Goal: Task Accomplishment & Management: Use online tool/utility

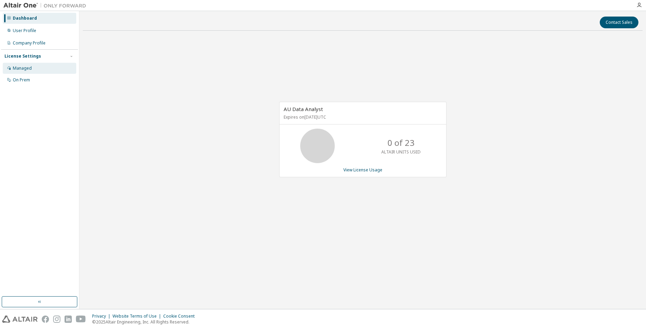
click at [34, 69] on div "Managed" at bounding box center [40, 68] width 74 height 11
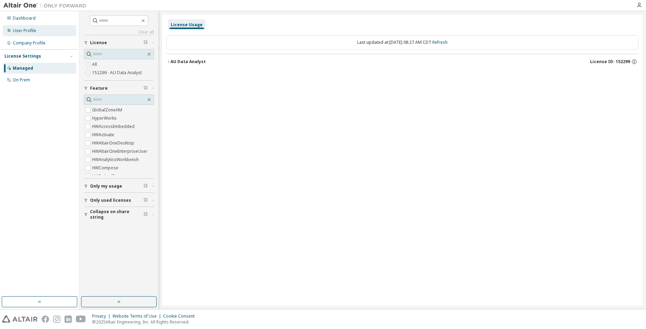
click at [35, 33] on div "User Profile" at bounding box center [24, 31] width 23 height 6
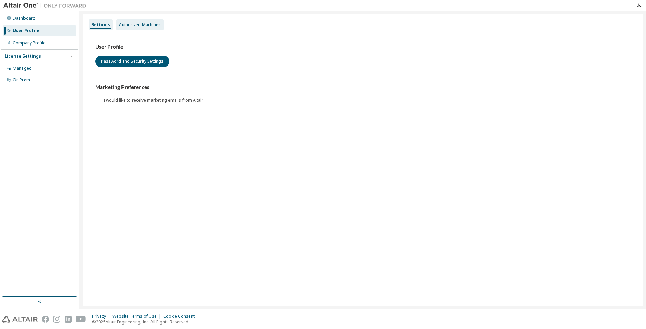
click at [152, 26] on div "Authorized Machines" at bounding box center [140, 25] width 42 height 6
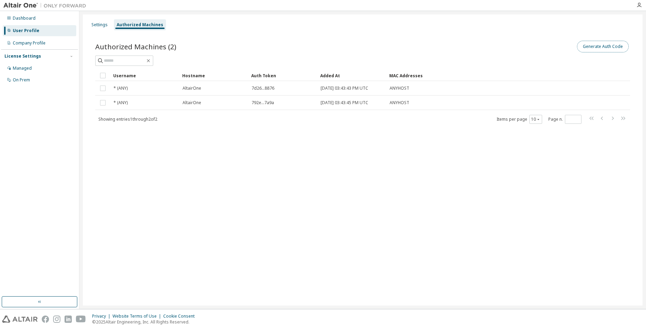
click at [592, 45] on button "Generate Auth Code" at bounding box center [603, 47] width 52 height 12
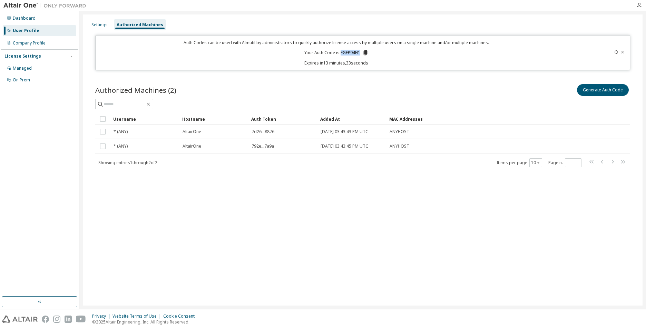
drag, startPoint x: 361, startPoint y: 53, endPoint x: 341, endPoint y: 52, distance: 20.7
click at [341, 52] on p "Your Auth Code is: EGEP94H1" at bounding box center [336, 53] width 64 height 6
copy p "EGEP94H1"
